Goal: Find specific page/section: Find specific page/section

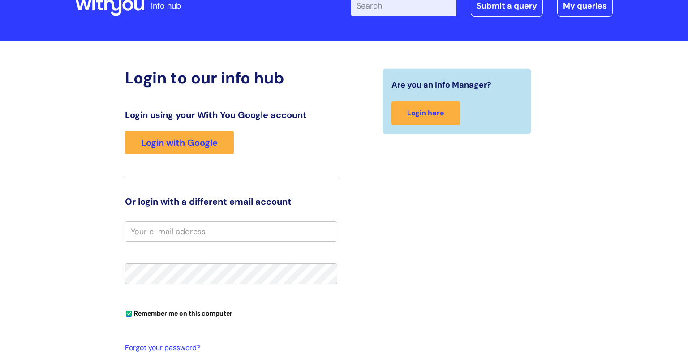
scroll to position [54, 0]
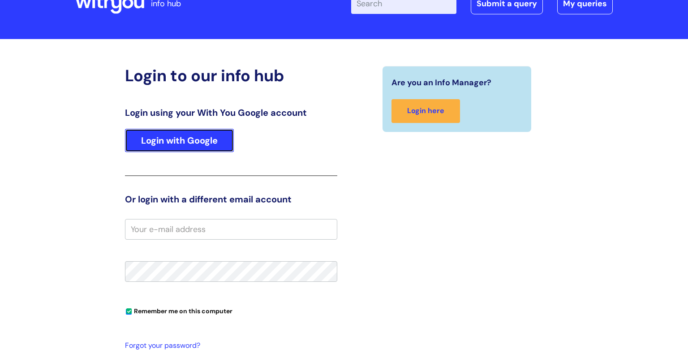
click at [177, 147] on link "Login with Google" at bounding box center [179, 140] width 109 height 23
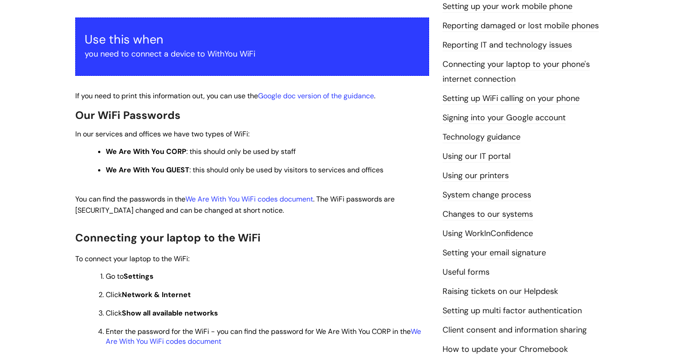
scroll to position [153, 0]
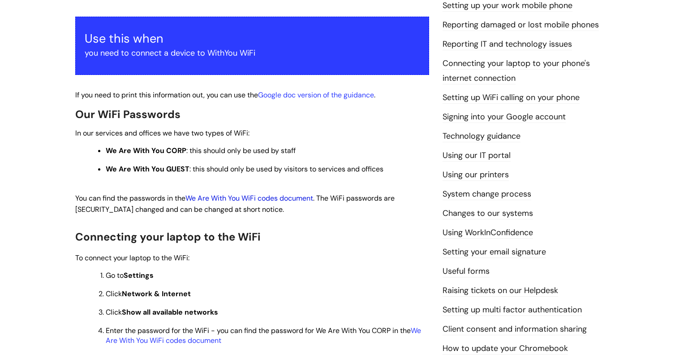
click at [235, 201] on link "We Are With You WiFi codes document" at bounding box center [250, 197] width 128 height 9
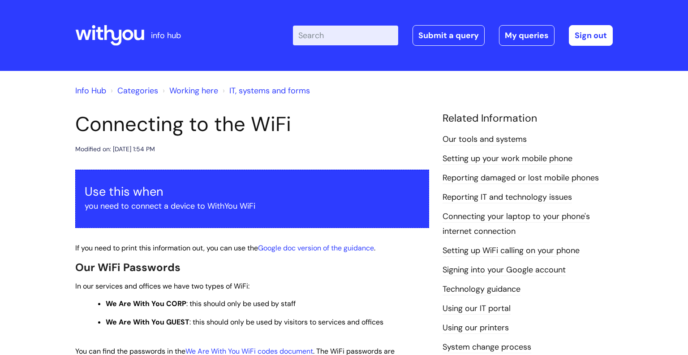
scroll to position [152, 0]
